Goal: Navigation & Orientation: Find specific page/section

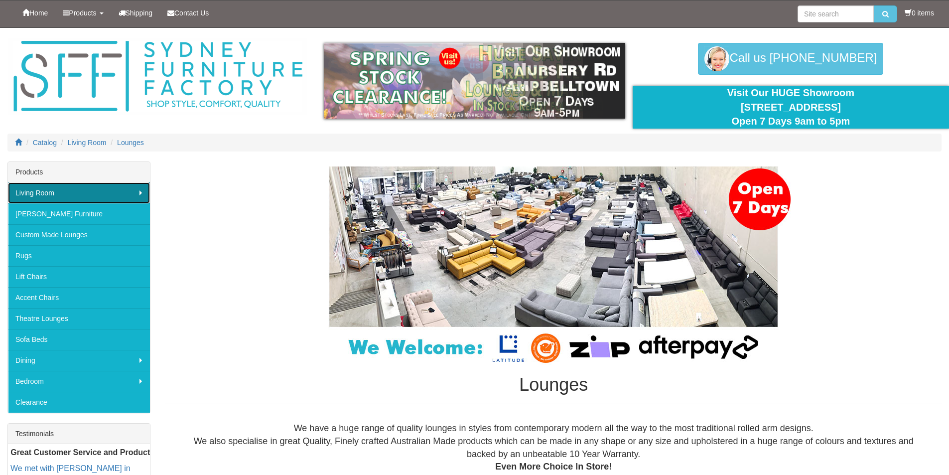
click at [139, 193] on link "Living Room" at bounding box center [79, 192] width 142 height 21
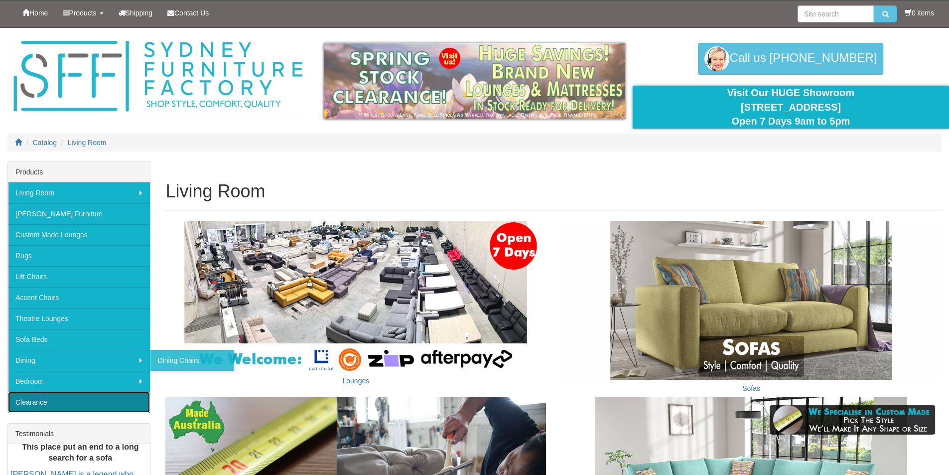
click at [125, 405] on link "Clearance" at bounding box center [79, 401] width 142 height 21
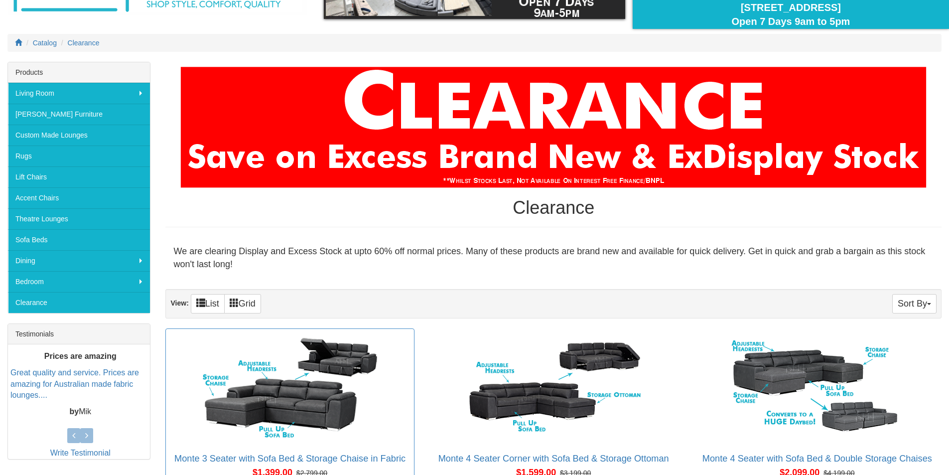
scroll to position [50, 0]
